Goal: Task Accomplishment & Management: Use online tool/utility

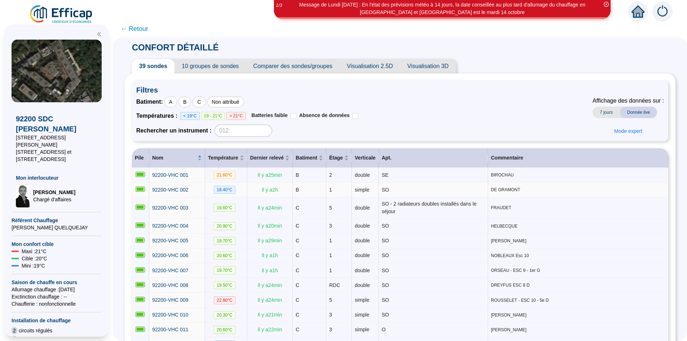
click at [516, 190] on span "DE GRAMONT" at bounding box center [578, 190] width 174 height 6
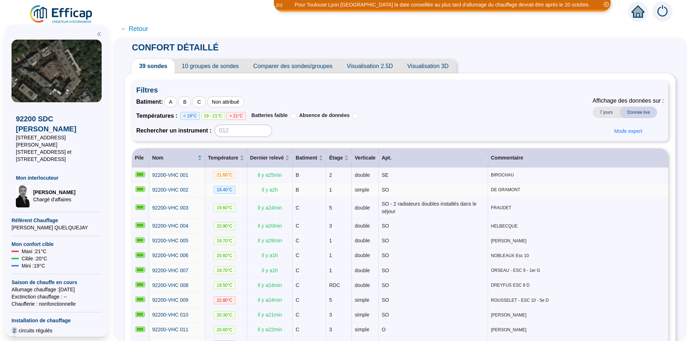
click at [513, 189] on span "DE GRAMONT" at bounding box center [578, 190] width 174 height 6
click at [513, 191] on span "DE GRAMONT" at bounding box center [578, 190] width 174 height 6
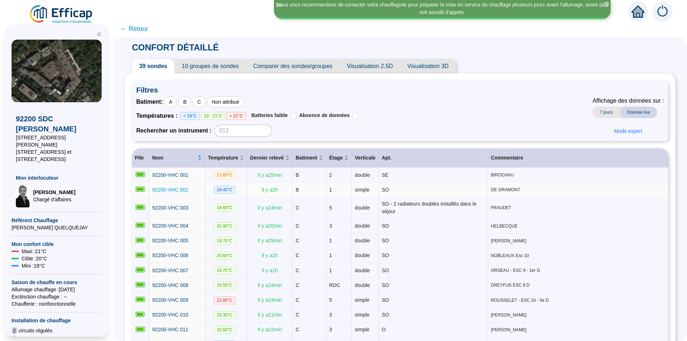
click at [183, 191] on span "92200-VHC 002" at bounding box center [170, 190] width 36 height 6
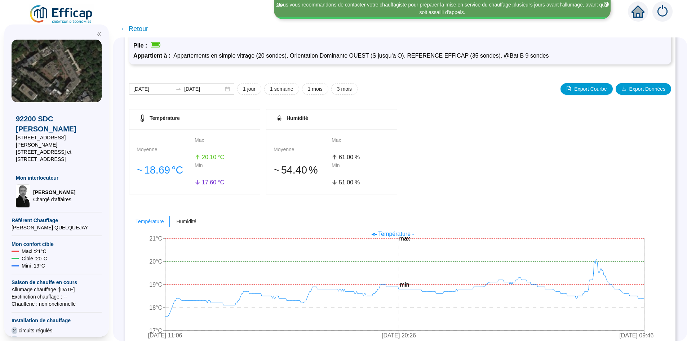
scroll to position [43, 0]
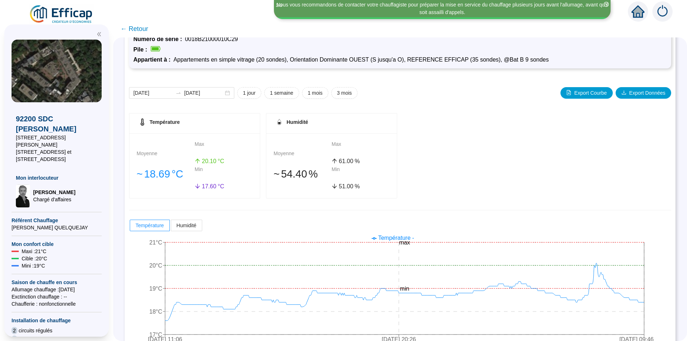
click at [141, 29] on span "← Retour" at bounding box center [134, 29] width 28 height 10
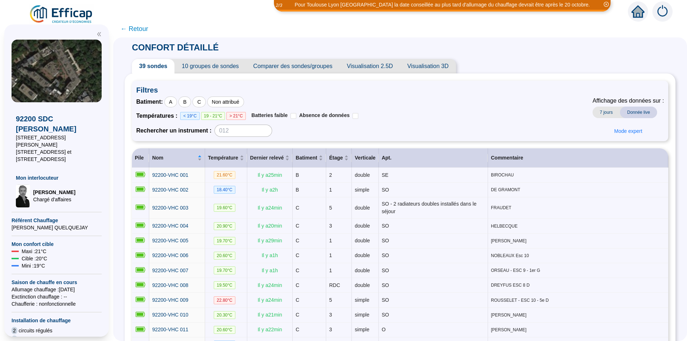
click at [139, 30] on span "← Retour" at bounding box center [134, 29] width 28 height 10
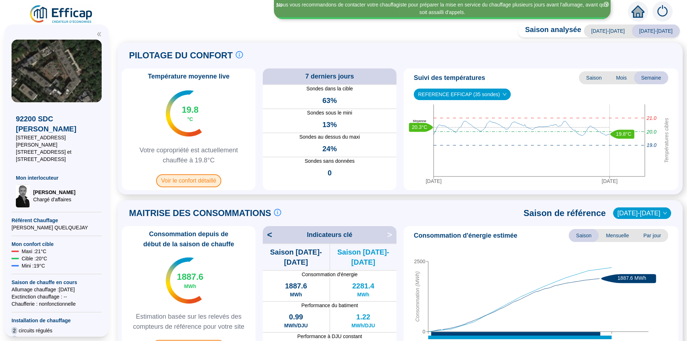
click at [187, 183] on span "Voir le confort détaillé" at bounding box center [188, 180] width 65 height 13
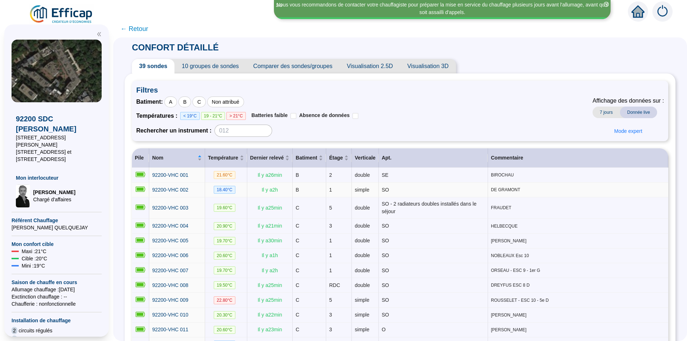
click at [492, 190] on span "DE GRAMONT" at bounding box center [578, 190] width 174 height 6
click at [614, 134] on span "Mode expert" at bounding box center [628, 132] width 28 height 8
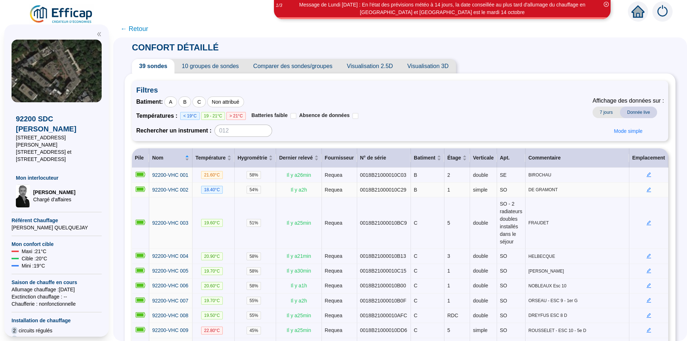
click at [647, 192] on icon "edit" at bounding box center [649, 189] width 5 height 5
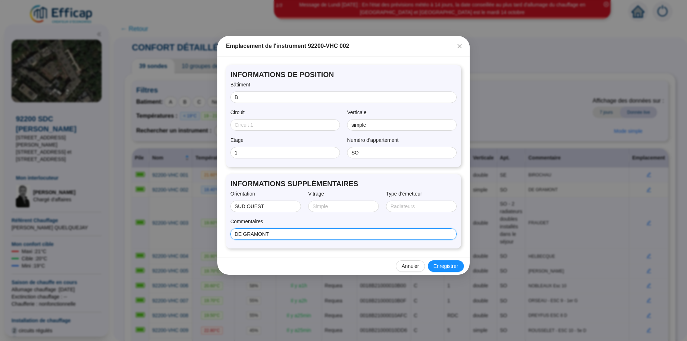
drag, startPoint x: 275, startPoint y: 235, endPoint x: 282, endPoint y: 244, distance: 11.3
click at [275, 235] on input "DE GRAMONT" at bounding box center [343, 235] width 216 height 8
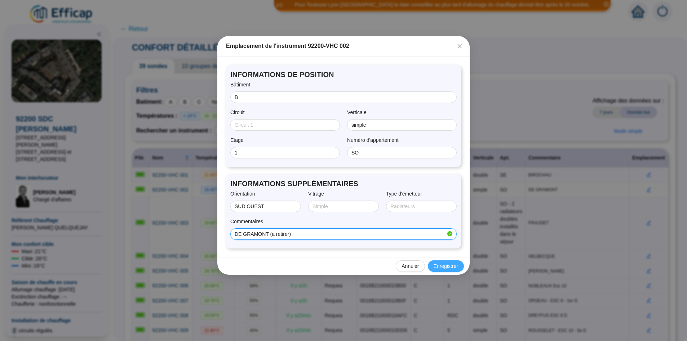
type input "DE GRAMONT (a retirer)"
click at [446, 269] on span "Enregistrer" at bounding box center [446, 267] width 25 height 8
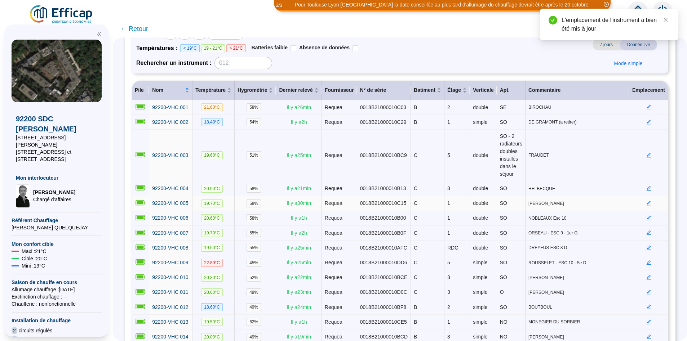
scroll to position [71, 0]
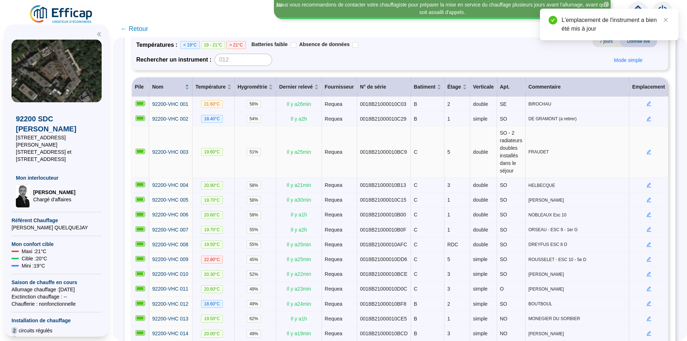
click at [647, 154] on icon "edit" at bounding box center [649, 152] width 5 height 5
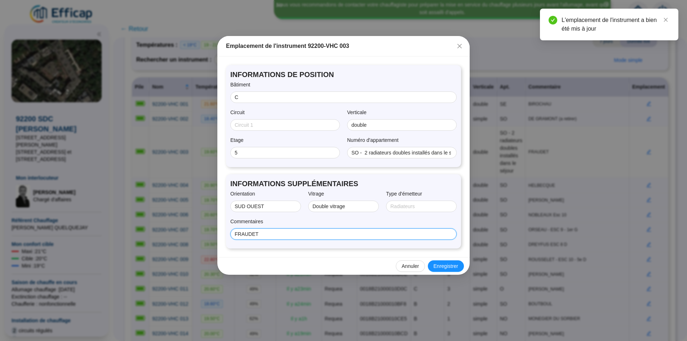
click at [268, 235] on input "FRAUDET" at bounding box center [343, 235] width 216 height 8
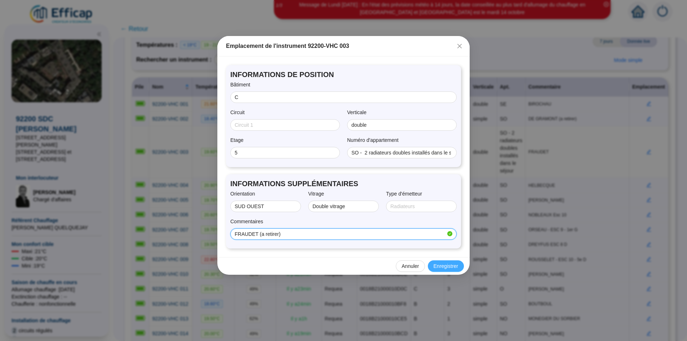
type input "FRAUDET (a retirer)"
click at [445, 266] on span "Enregistrer" at bounding box center [446, 267] width 25 height 8
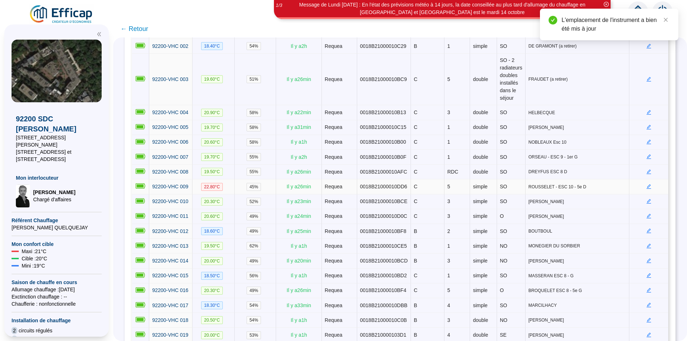
scroll to position [144, 0]
click at [647, 189] on icon "edit" at bounding box center [649, 186] width 5 height 5
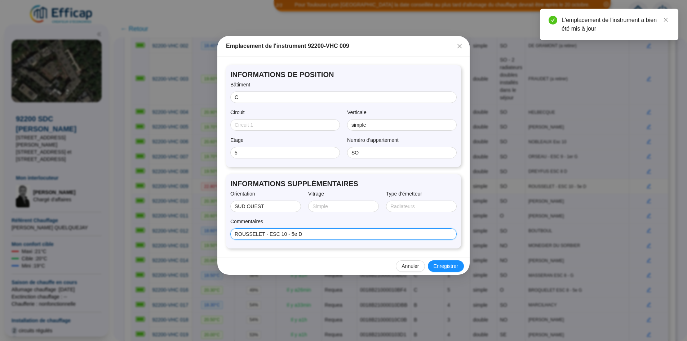
click at [319, 235] on input "ROUSSELET - ESC 10 - 5e D" at bounding box center [343, 235] width 216 height 8
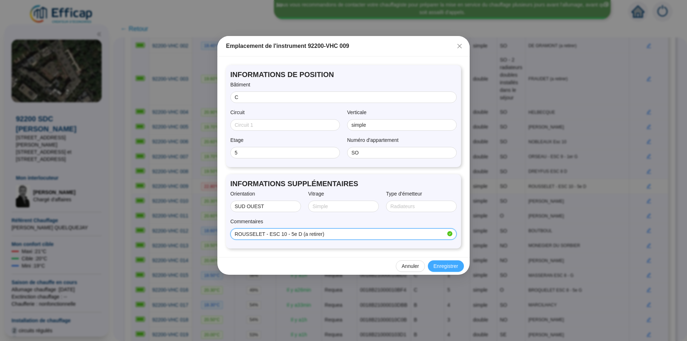
type input "ROUSSELET - ESC 10 - 5e D (a retirer)"
click at [440, 266] on span "Enregistrer" at bounding box center [446, 267] width 25 height 8
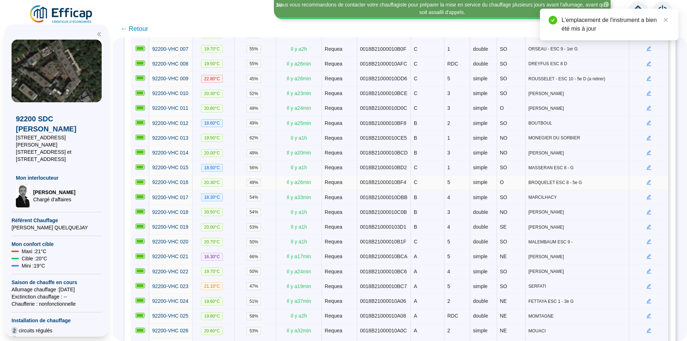
scroll to position [290, 0]
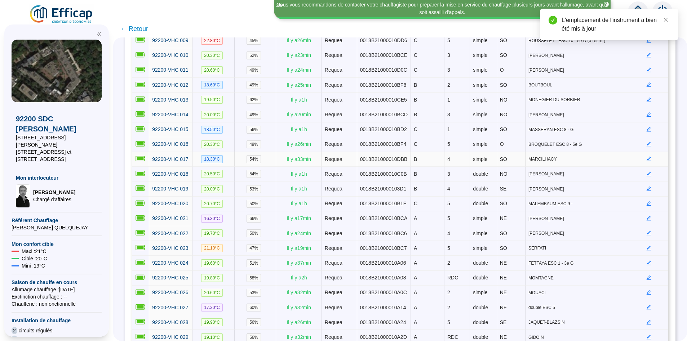
click at [646, 161] on icon "edit" at bounding box center [648, 158] width 5 height 5
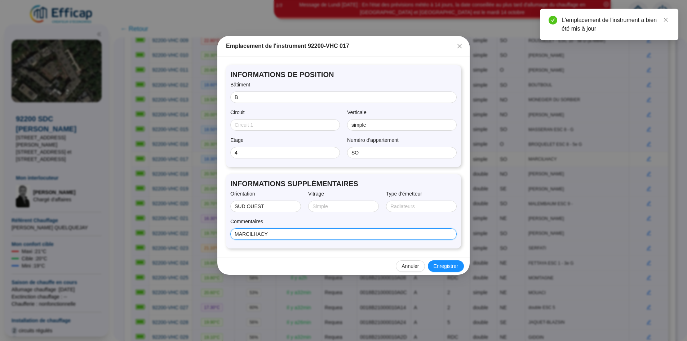
drag, startPoint x: 273, startPoint y: 235, endPoint x: 226, endPoint y: 233, distance: 47.3
click at [226, 233] on div "INFORMATIONS SUPPLÉMENTAIRES Orientation SUD OUEST Vitrage Type d'émetteur Comm…" at bounding box center [343, 211] width 235 height 74
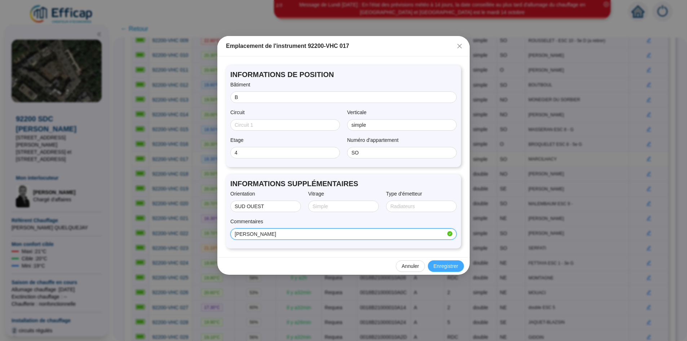
type input "[PERSON_NAME]"
click at [446, 268] on span "Enregistrer" at bounding box center [446, 267] width 25 height 8
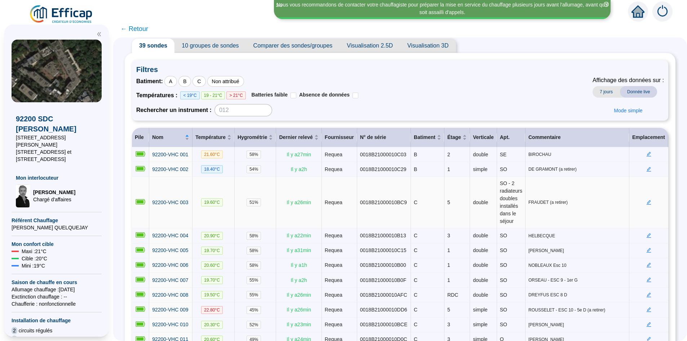
scroll to position [26, 0]
